Goal: Answer question/provide support

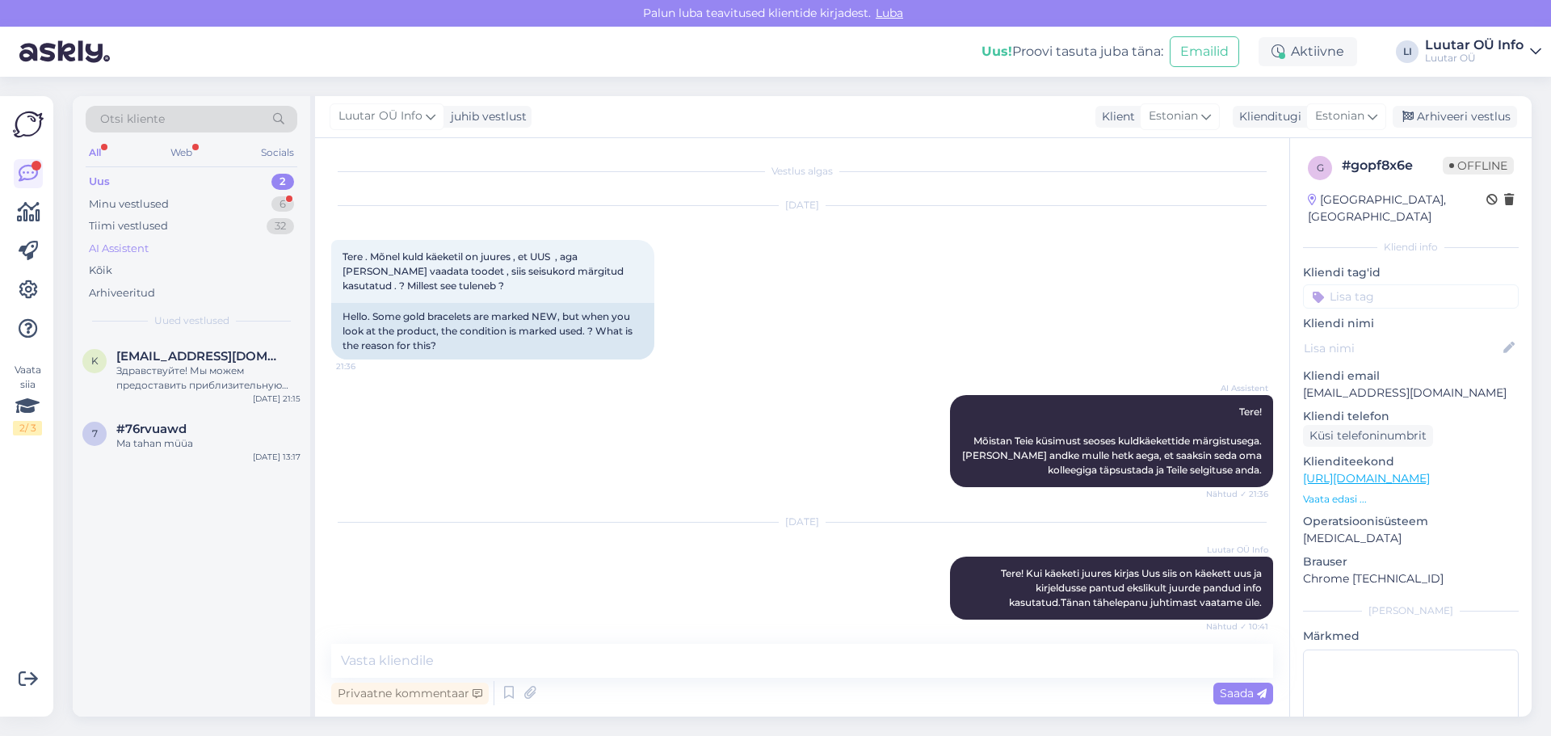
scroll to position [229, 0]
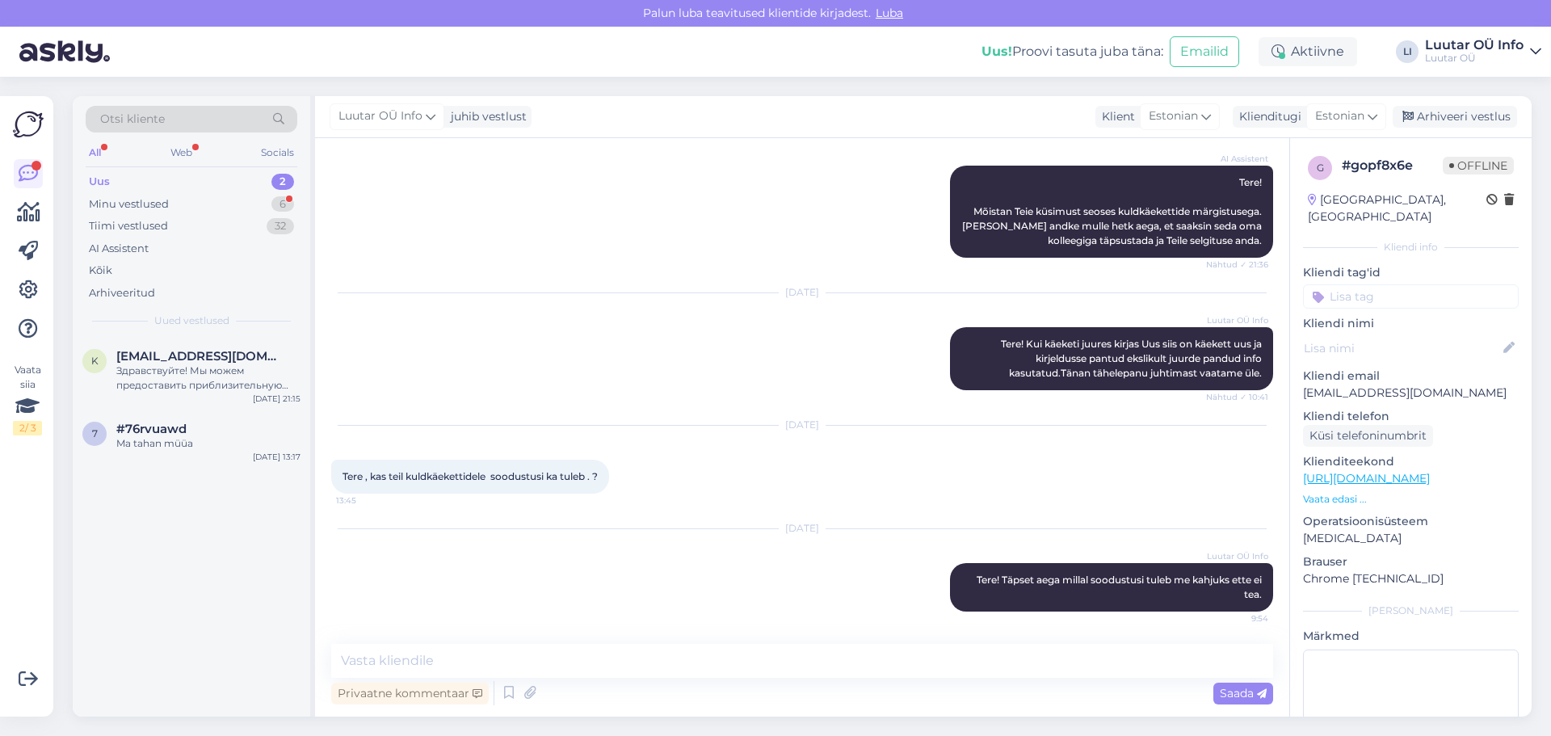
click at [282, 191] on div "Uus 2" at bounding box center [192, 181] width 212 height 23
click at [284, 181] on div "2" at bounding box center [282, 182] width 23 height 16
click at [191, 372] on div "Здравствуйте! Мы можем предоставить приблизительную оценку стоимости вашего iPh…" at bounding box center [208, 377] width 184 height 29
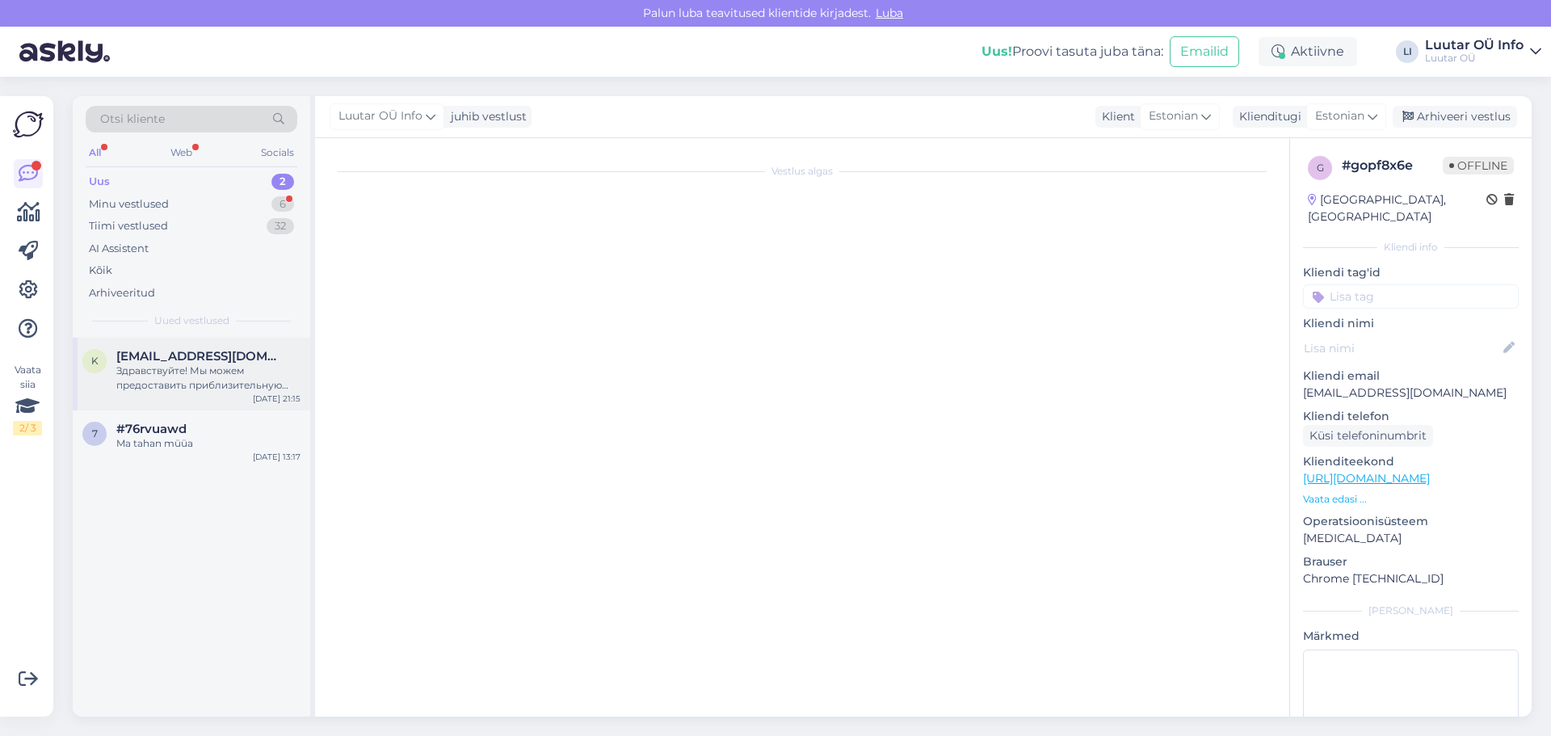
scroll to position [0, 0]
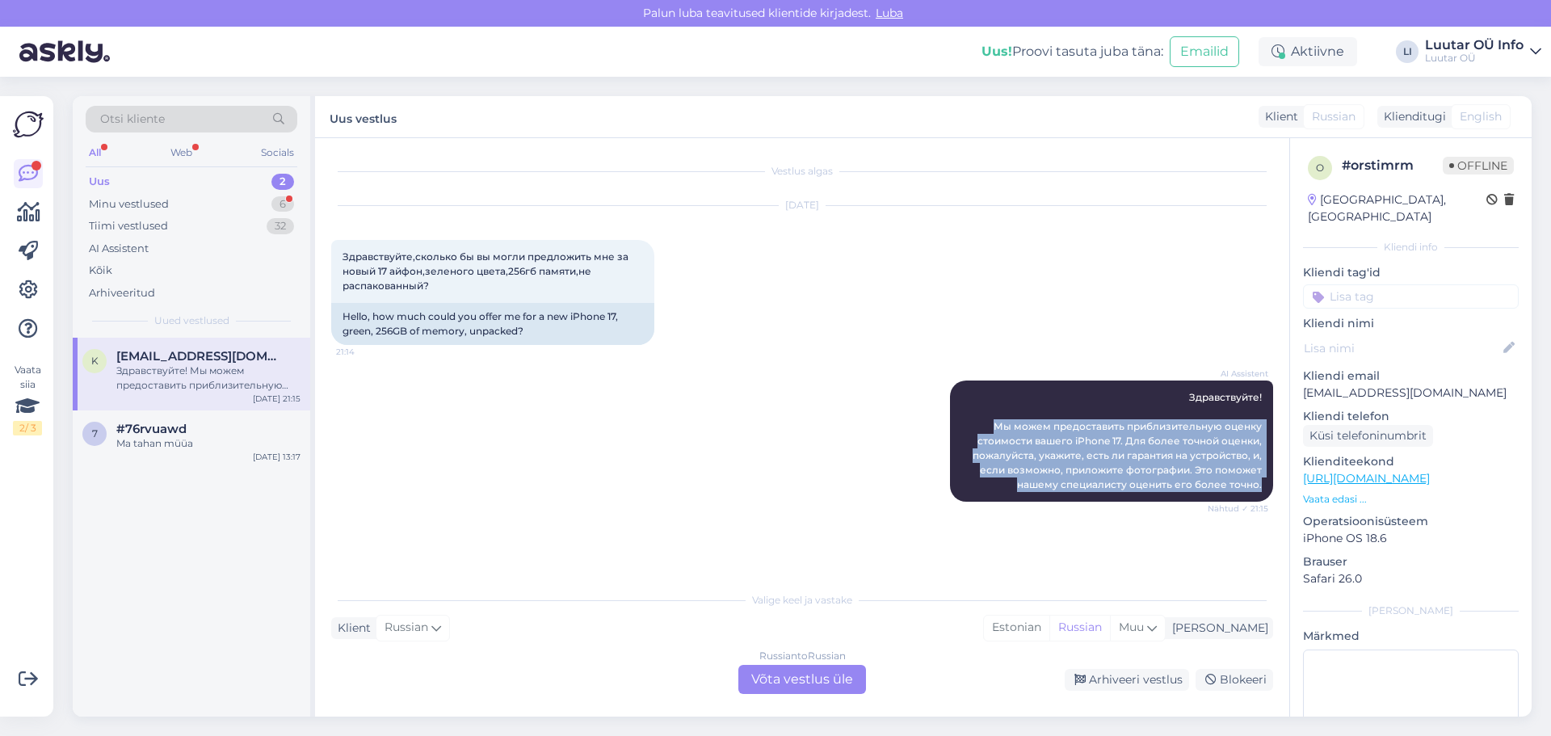
drag, startPoint x: 991, startPoint y: 420, endPoint x: 1273, endPoint y: 492, distance: 290.9
click at [1273, 492] on div "Vestlus algas [DATE] Здравствуйте,сколько бы вы могли предложить мне за новый 1…" at bounding box center [809, 361] width 956 height 414
copy span "Мы можем предоставить приблизительную оценку стоимости вашего iPhone 17. Для бо…"
click at [525, 479] on div "AI Assistent Здравствуйте! Мы можем предоставить приблизительную оценку стоимос…" at bounding box center [802, 441] width 942 height 157
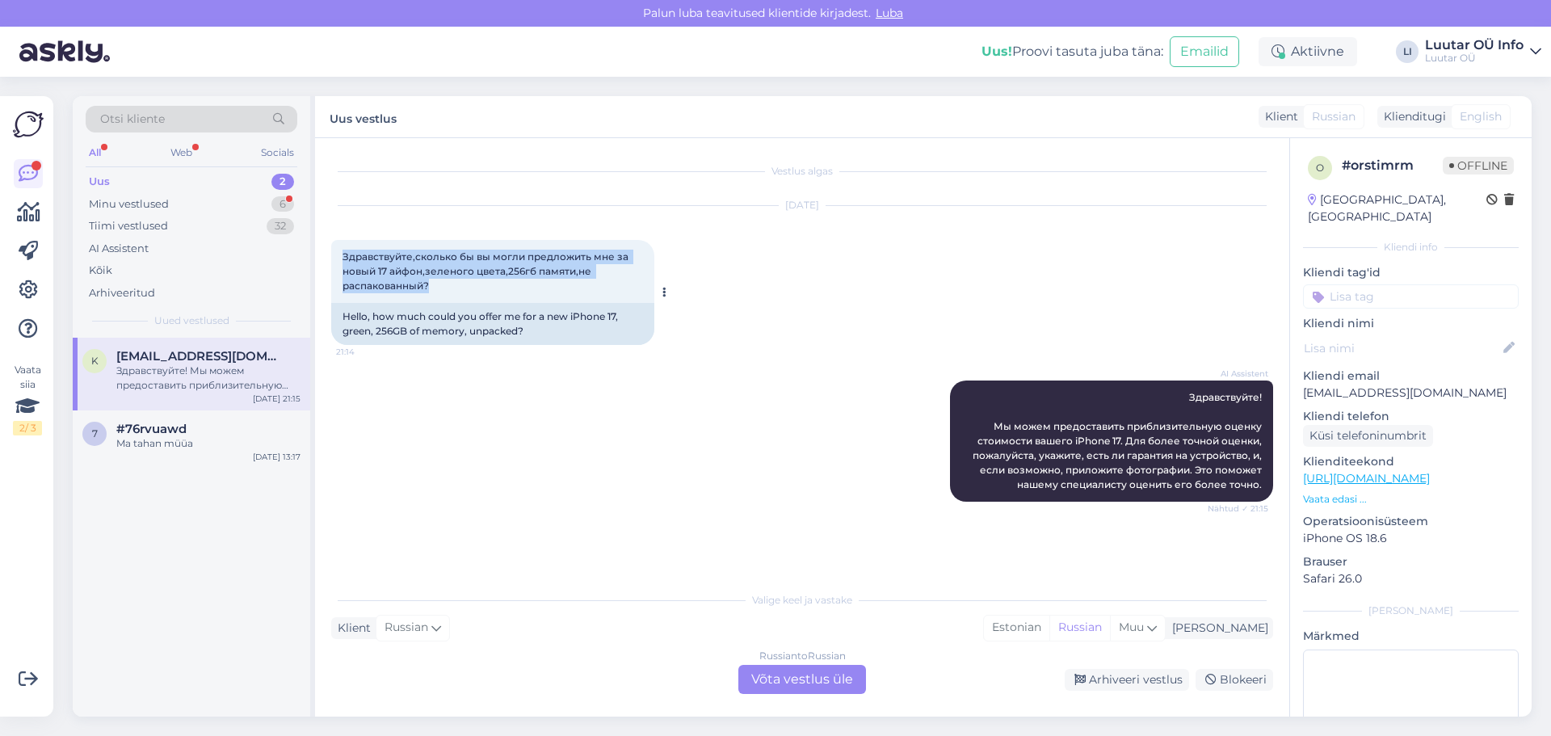
drag, startPoint x: 343, startPoint y: 254, endPoint x: 510, endPoint y: 283, distance: 168.8
click at [510, 283] on div "Здравствуйте,сколько бы вы могли предложить мне за новый 17 айфон,зеленого цвет…" at bounding box center [492, 271] width 323 height 63
copy span "Здравствуйте,сколько бы вы могли предложить мне за новый 17 айфон,зеленого цвет…"
click at [279, 204] on div "6" at bounding box center [282, 204] width 23 height 16
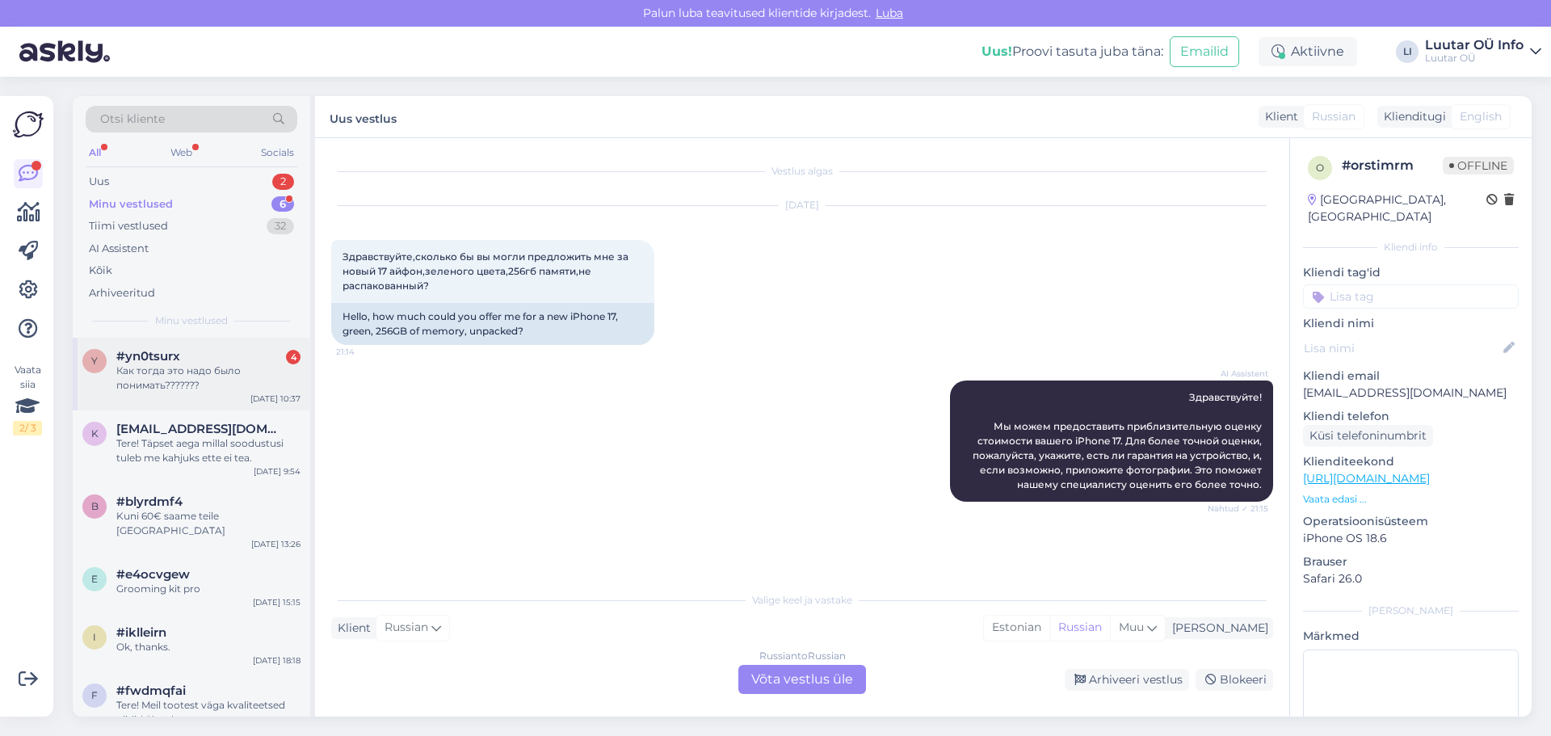
click at [133, 360] on span "#yn0tsurx" at bounding box center [148, 356] width 64 height 15
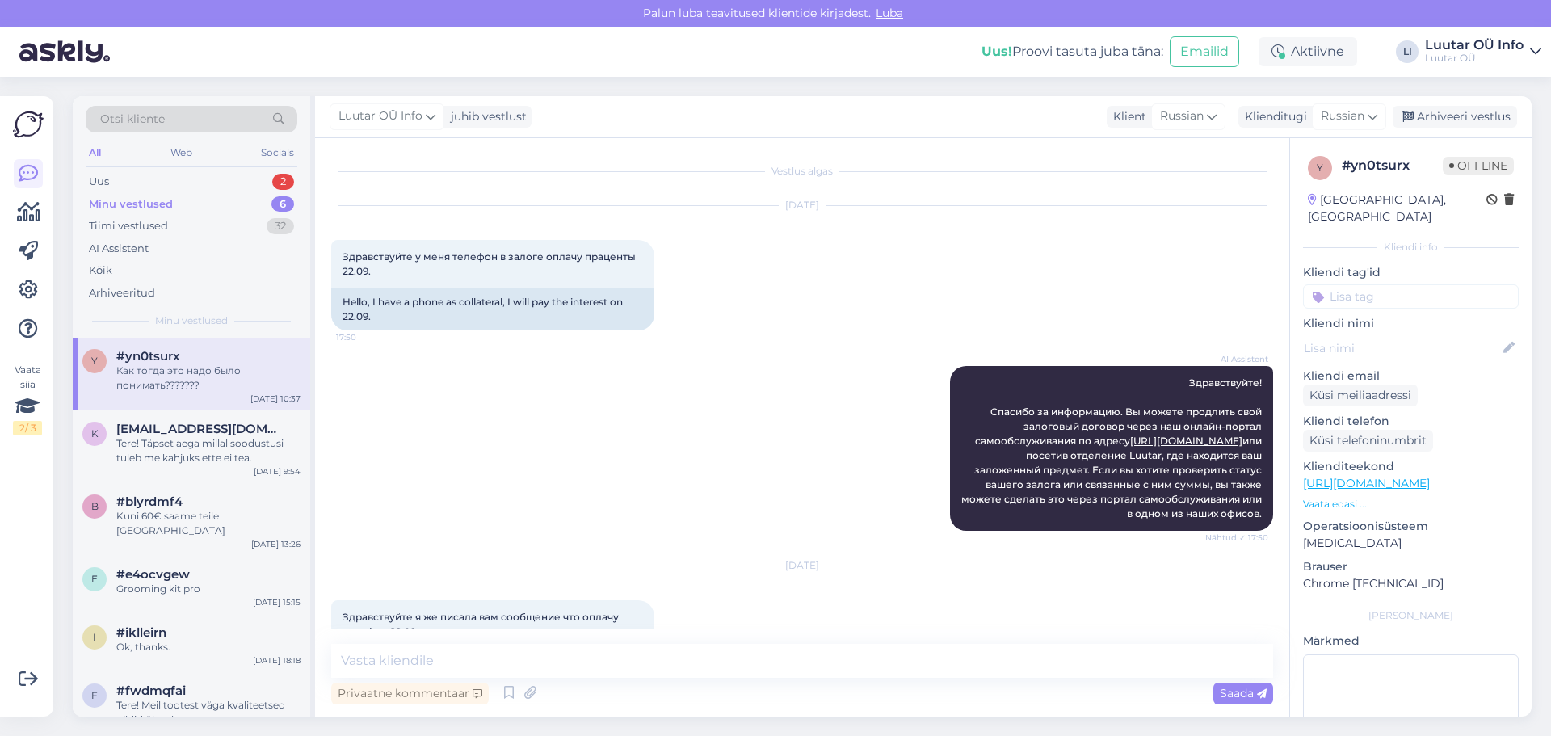
scroll to position [1824, 0]
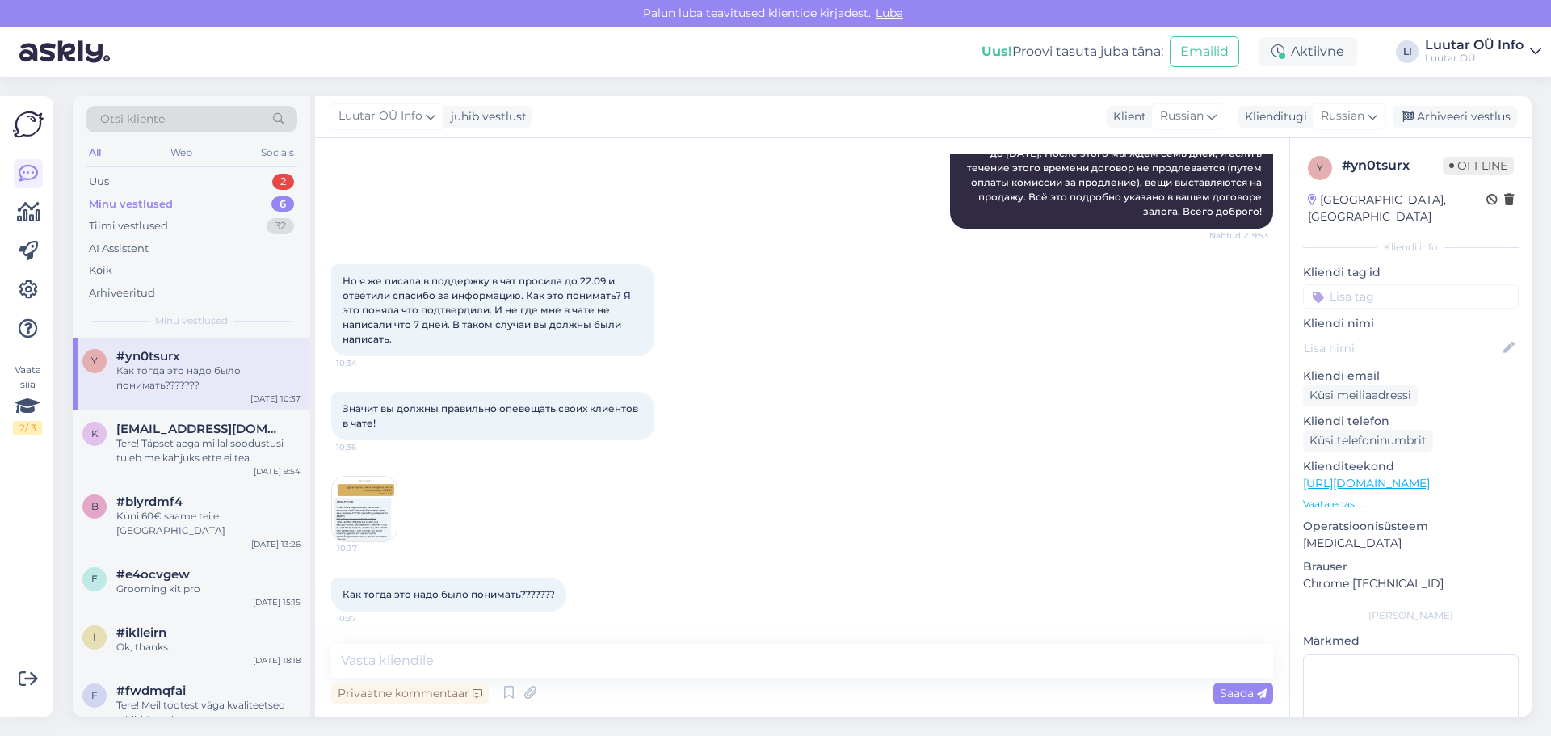
drag, startPoint x: 341, startPoint y: 592, endPoint x: 565, endPoint y: 590, distance: 223.7
click at [562, 589] on div "Как тогда это надо было понимать??????? 10:37" at bounding box center [448, 595] width 235 height 34
copy span "Как тогда это надо было понимать???????"
click at [368, 511] on img at bounding box center [364, 509] width 65 height 65
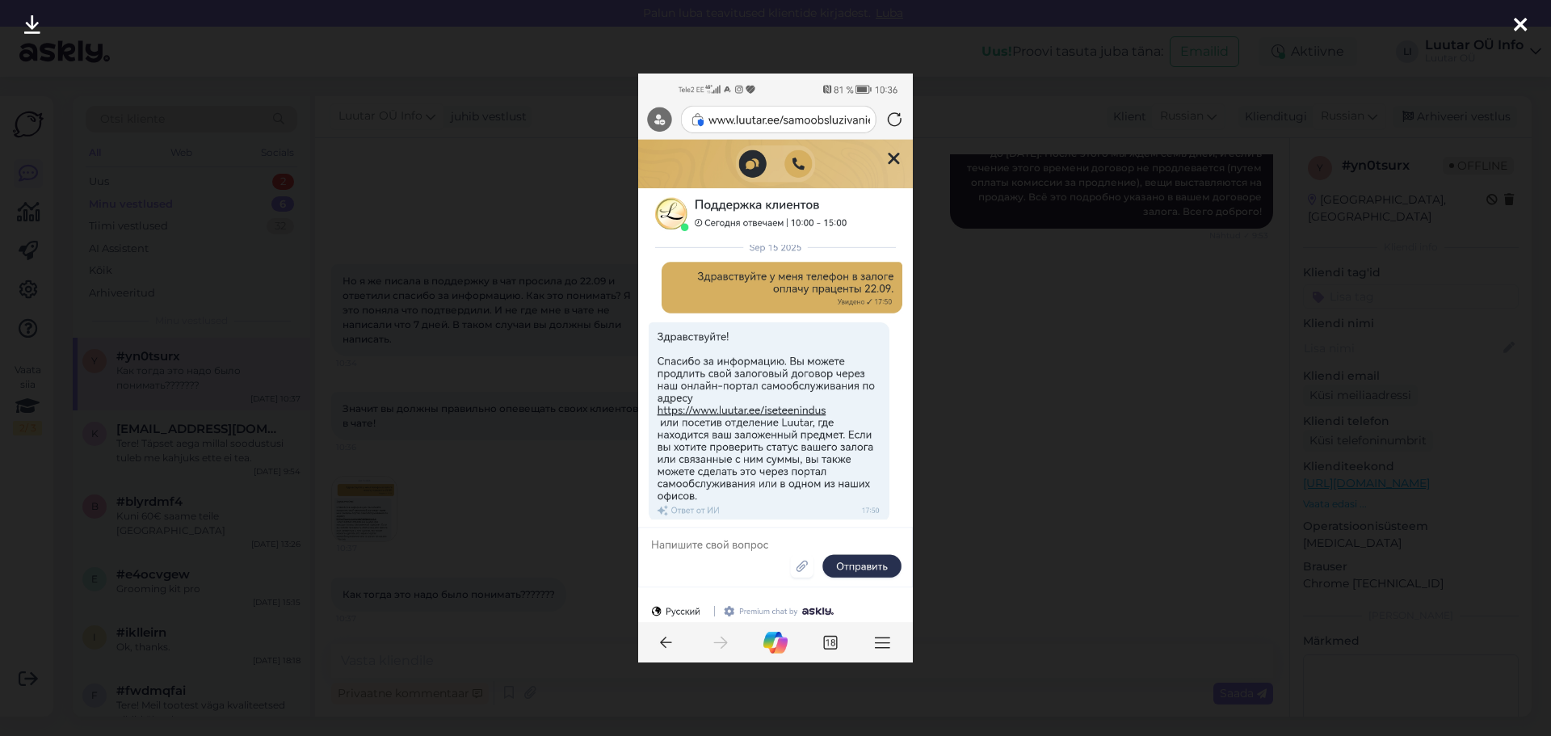
click at [26, 22] on icon at bounding box center [32, 25] width 16 height 21
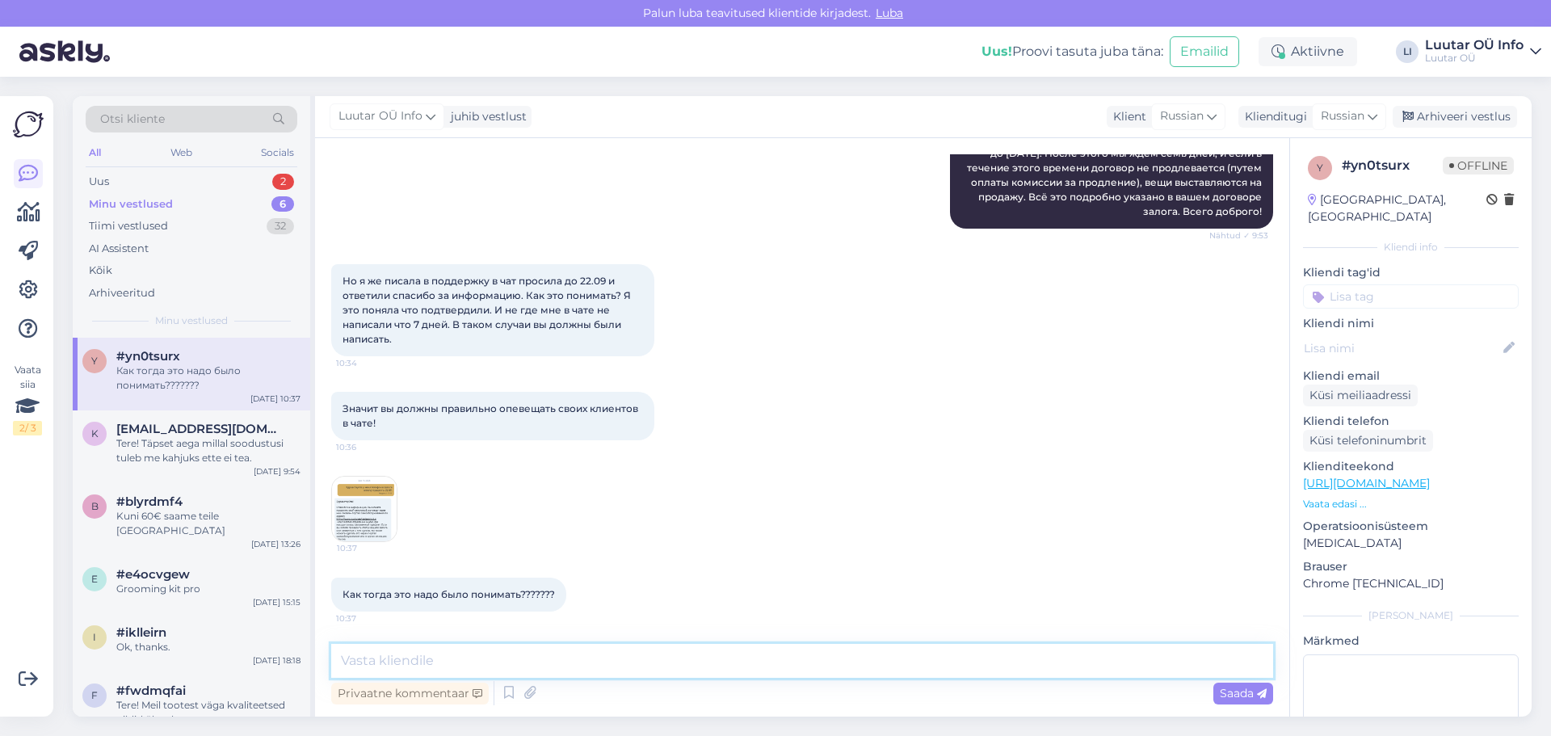
click at [369, 662] on textarea at bounding box center [802, 661] width 942 height 34
paste textarea "Там же указано, где и как можно продлить договор у нас"
type textarea "Там же указано, где и как можно продлить договор у нас."
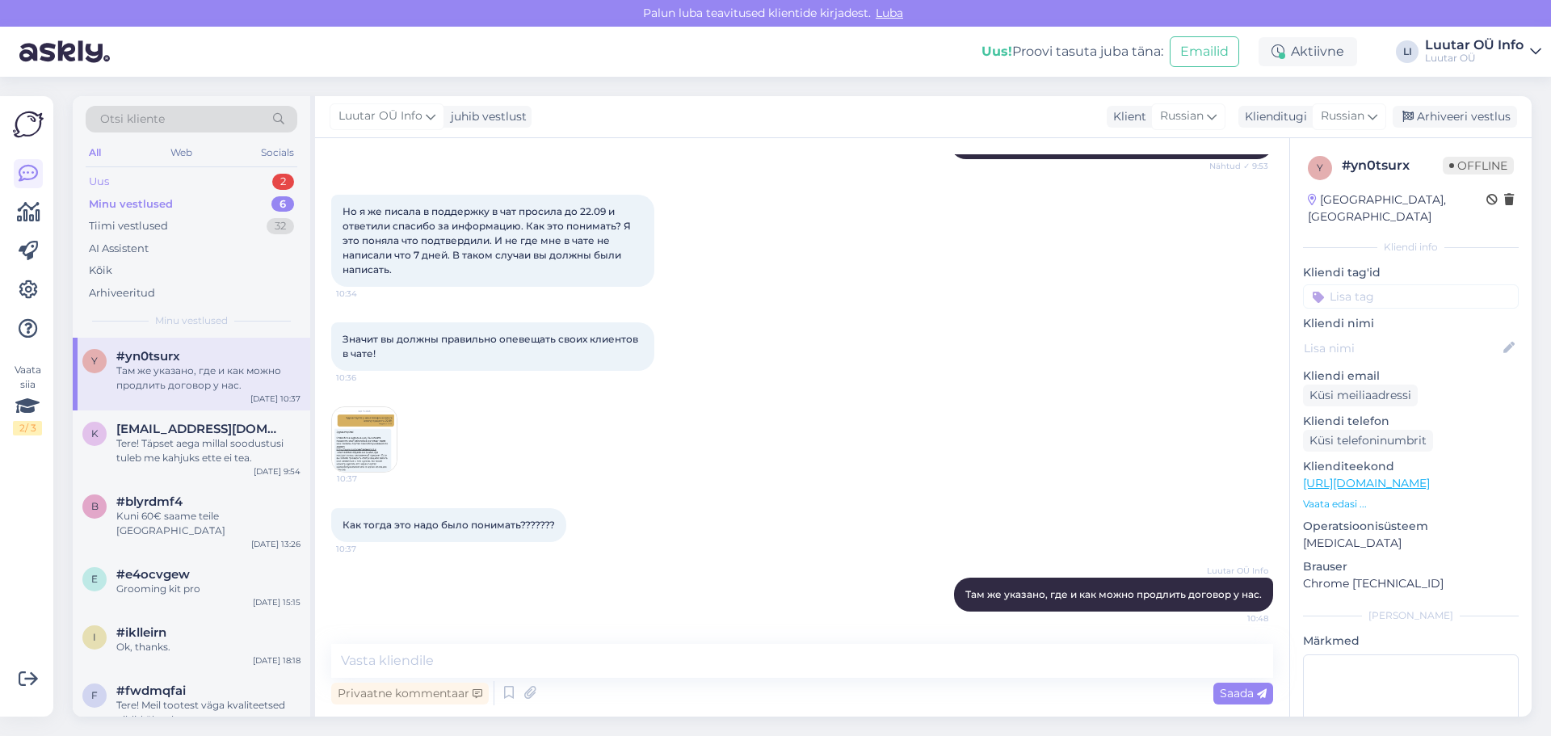
click at [286, 185] on div "2" at bounding box center [283, 182] width 22 height 16
